Goal: Book appointment/travel/reservation

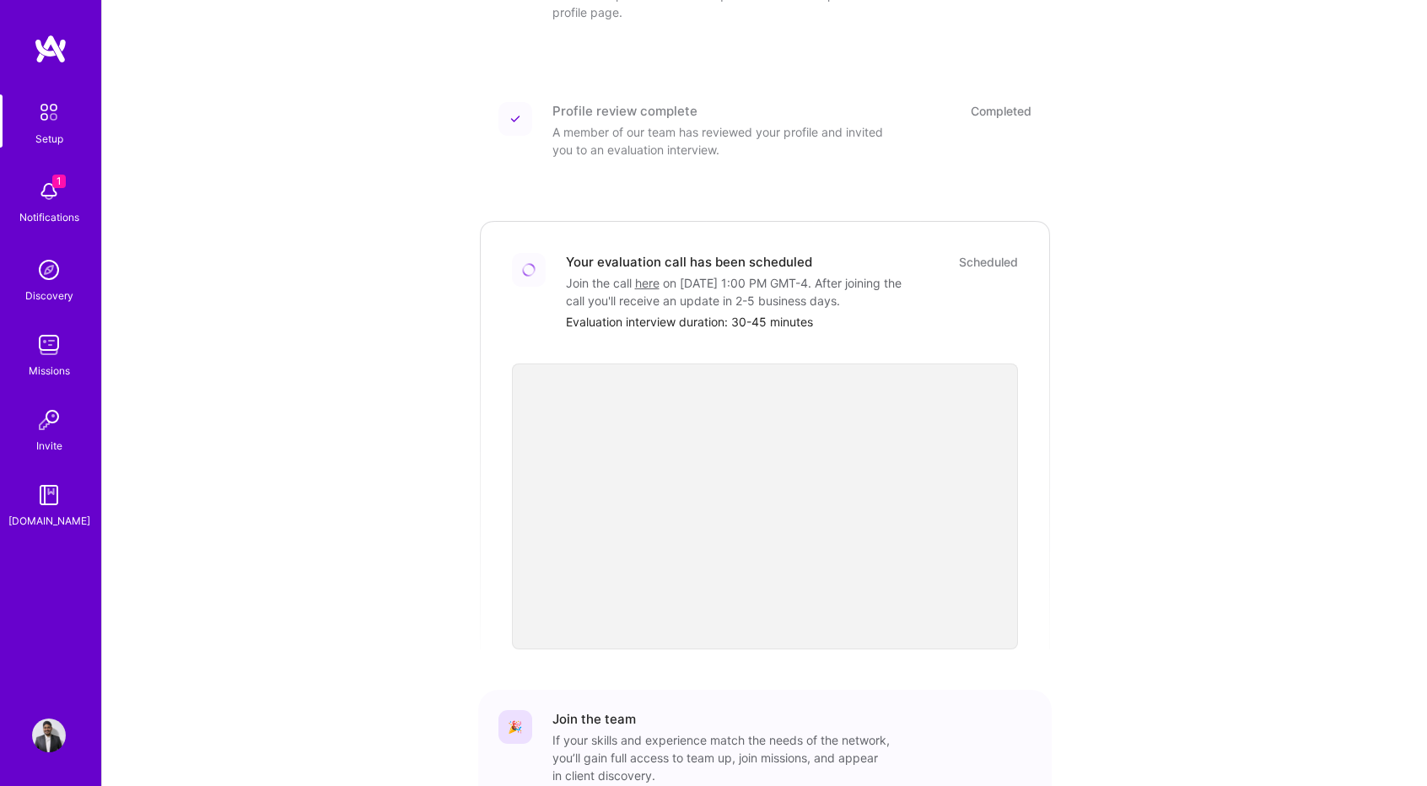
scroll to position [309, 0]
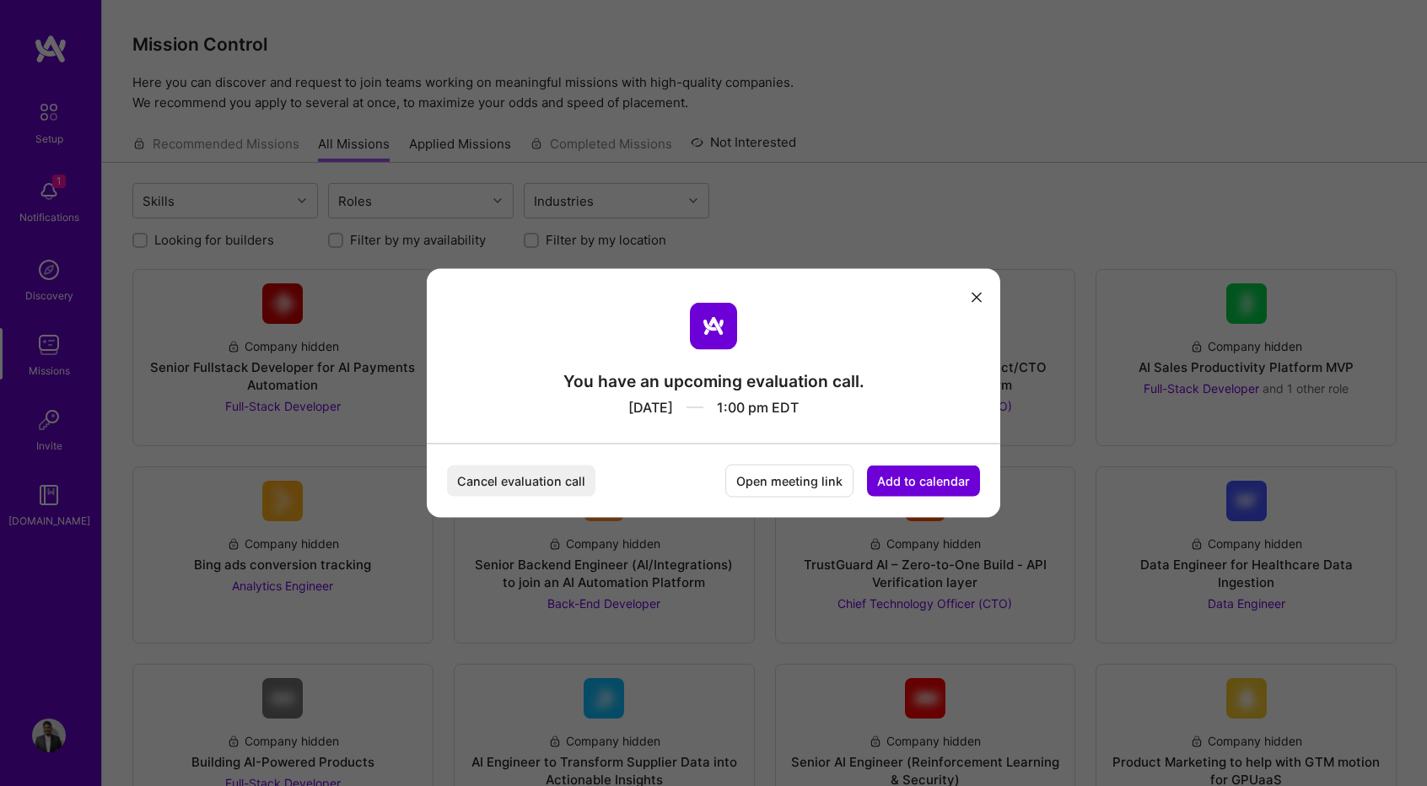
click at [554, 482] on button "Cancel evaluation call" at bounding box center [521, 481] width 148 height 31
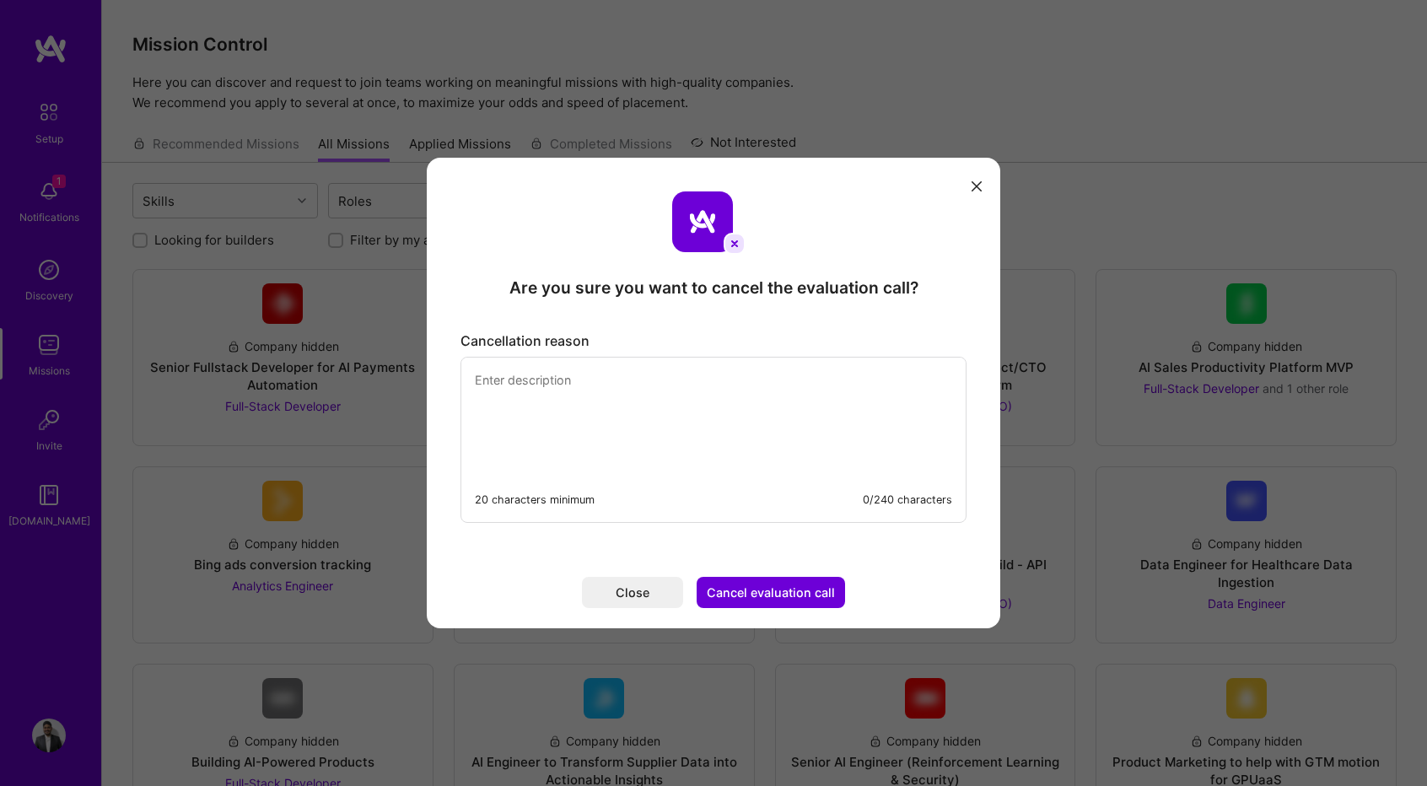
click at [669, 388] on textarea "modal" at bounding box center [713, 416] width 504 height 116
click at [638, 435] on textarea "Another meeting scheduled" at bounding box center [713, 416] width 504 height 116
type textarea "Another meeting scheduled"
click at [730, 595] on button "Cancel evaluation call" at bounding box center [771, 592] width 148 height 31
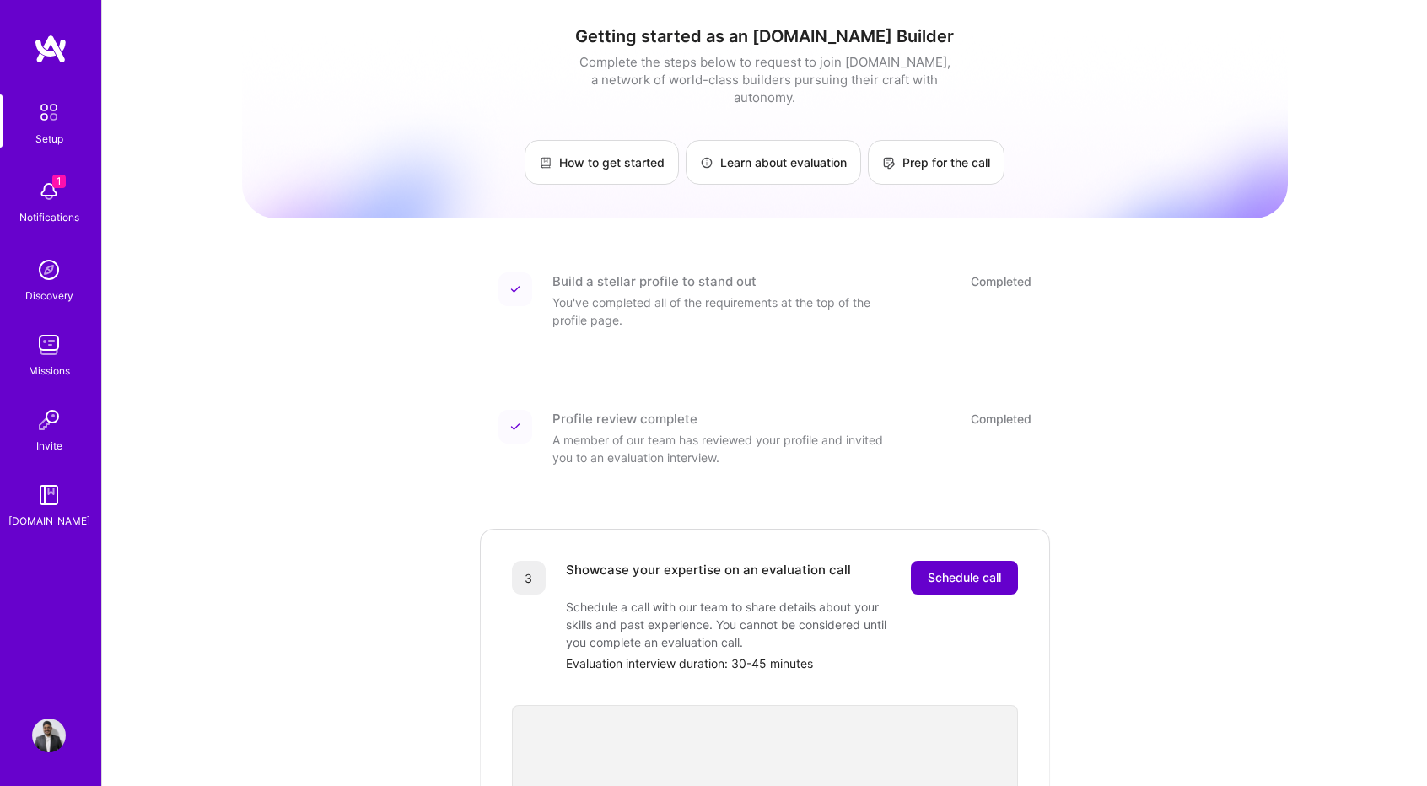
click at [946, 569] on span "Schedule call" at bounding box center [964, 577] width 73 height 17
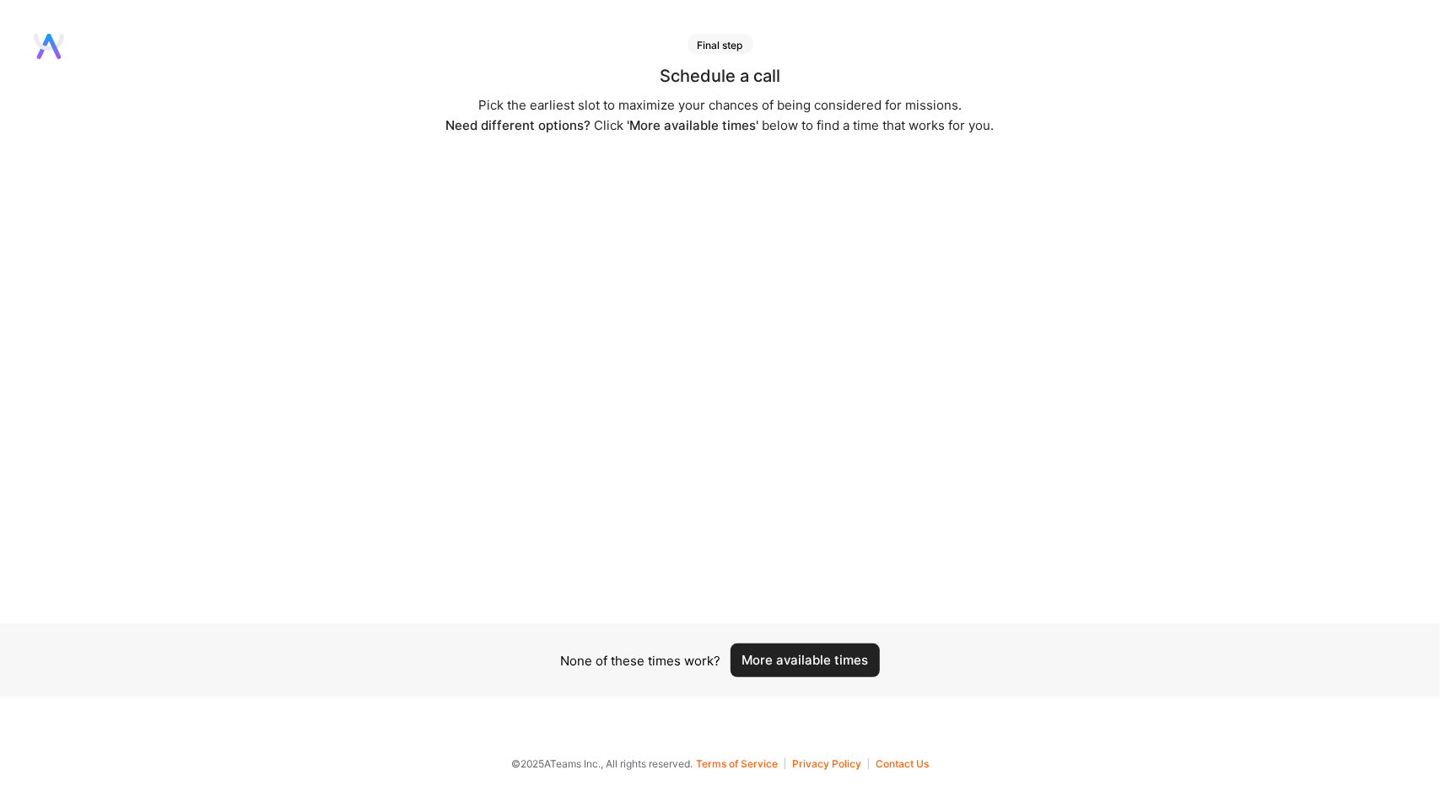
click at [788, 655] on button "More available times" at bounding box center [804, 661] width 149 height 34
